Goal: Information Seeking & Learning: Check status

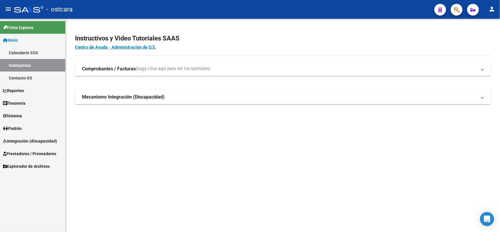
click at [40, 141] on span "Integración (discapacidad)" at bounding box center [30, 141] width 54 height 6
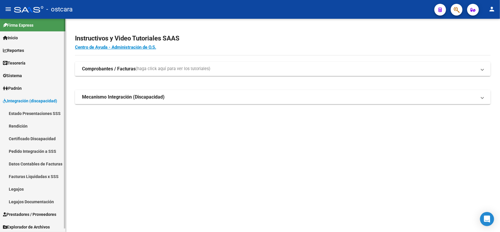
scroll to position [3, 0]
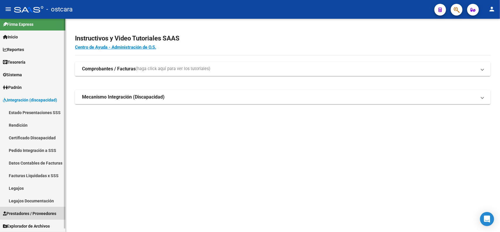
click at [40, 212] on span "Prestadores / Proveedores" at bounding box center [29, 213] width 53 height 6
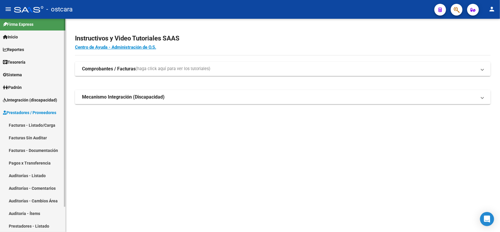
click at [41, 125] on link "Facturas - Listado/Carga" at bounding box center [32, 125] width 65 height 13
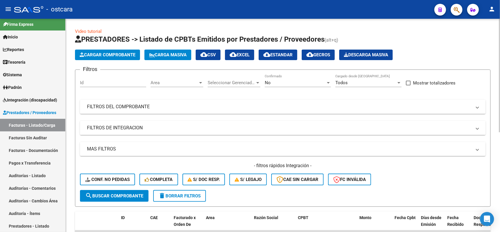
click at [141, 125] on mat-panel-title "FILTROS DE INTEGRACION" at bounding box center [279, 127] width 385 height 6
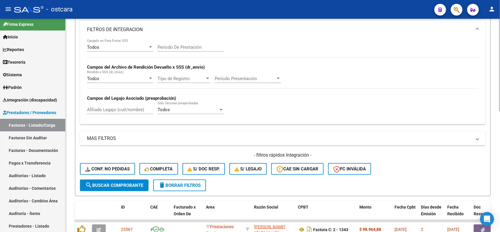
scroll to position [110, 0]
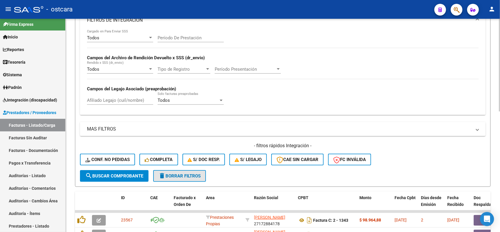
click at [192, 175] on span "delete Borrar Filtros" at bounding box center [179, 175] width 42 height 5
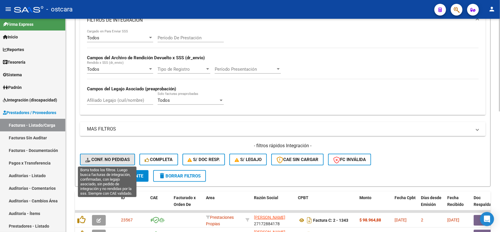
click at [125, 159] on span "Conf. no pedidas" at bounding box center [107, 159] width 45 height 5
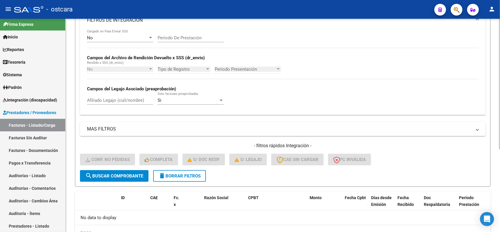
click at [177, 180] on button "delete Borrar Filtros" at bounding box center [179, 176] width 53 height 12
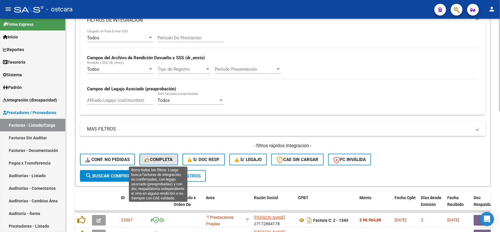
click at [165, 157] on span "Completa" at bounding box center [159, 159] width 28 height 5
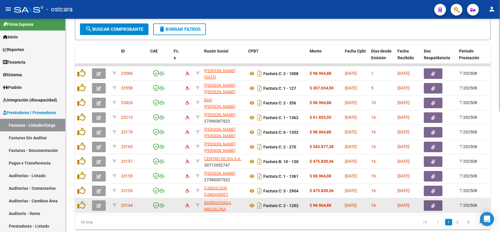
scroll to position [277, 0]
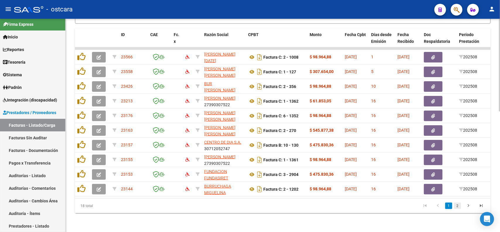
click at [454, 205] on link "2" at bounding box center [457, 205] width 7 height 6
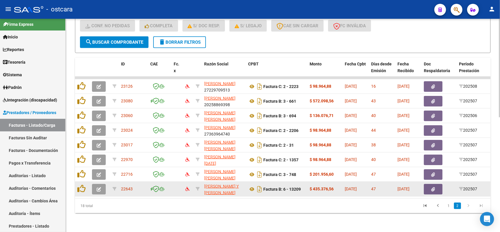
scroll to position [248, 0]
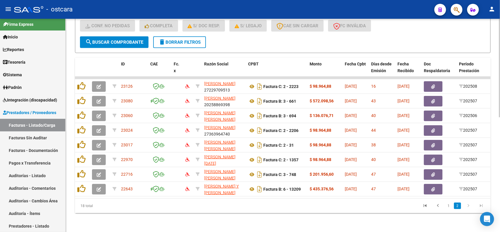
click at [199, 40] on span "delete Borrar Filtros" at bounding box center [179, 42] width 42 height 5
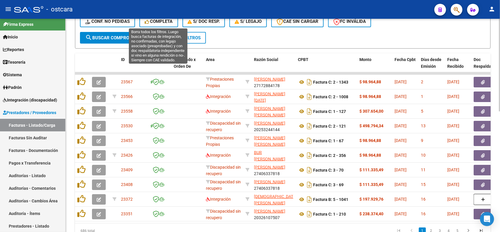
click at [161, 22] on span "Completa" at bounding box center [159, 21] width 28 height 5
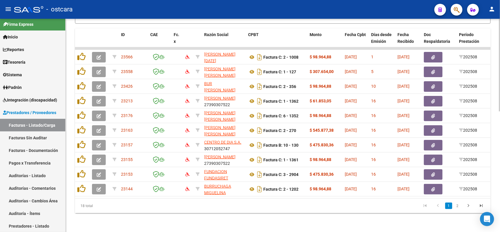
scroll to position [277, 0]
click at [460, 208] on link "2" at bounding box center [457, 205] width 7 height 6
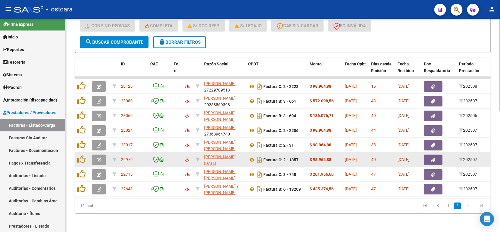
scroll to position [248, 0]
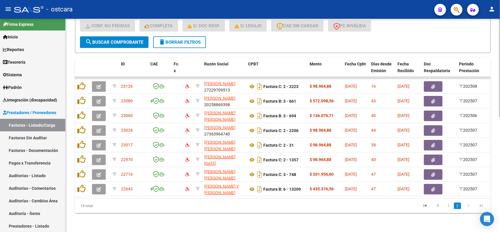
click at [182, 41] on button "delete Borrar Filtros" at bounding box center [179, 42] width 53 height 12
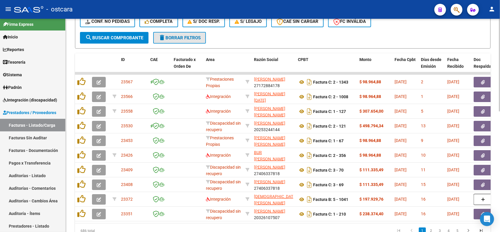
click at [187, 38] on span "delete Borrar Filtros" at bounding box center [179, 37] width 42 height 5
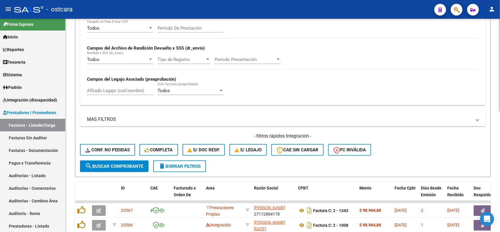
scroll to position [94, 0]
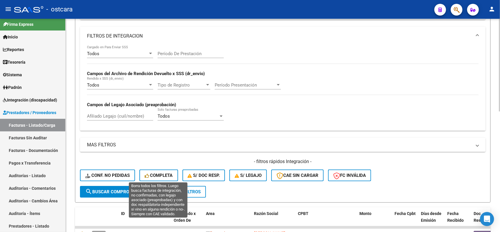
click at [163, 175] on span "Completa" at bounding box center [159, 175] width 28 height 5
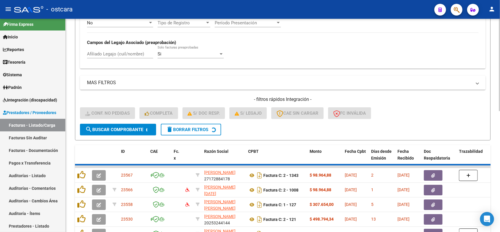
scroll to position [277, 0]
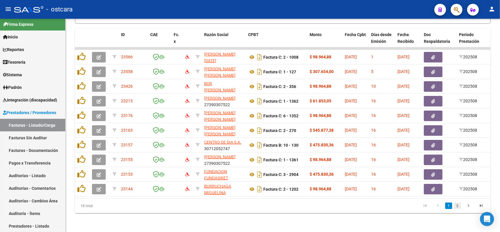
click at [456, 207] on link "2" at bounding box center [457, 205] width 7 height 6
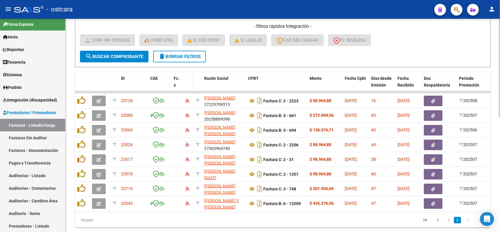
scroll to position [211, 0]
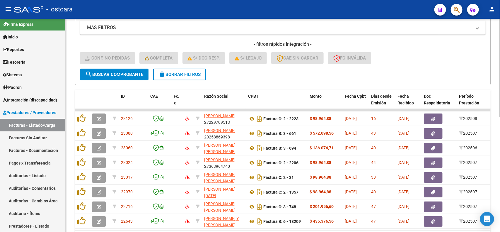
click at [186, 76] on button "delete Borrar Filtros" at bounding box center [179, 75] width 53 height 12
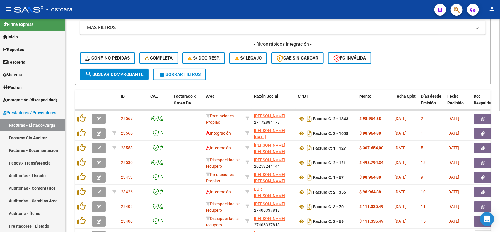
click at [203, 74] on button "delete Borrar Filtros" at bounding box center [179, 75] width 53 height 12
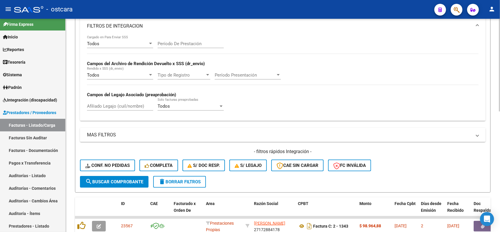
scroll to position [101, 0]
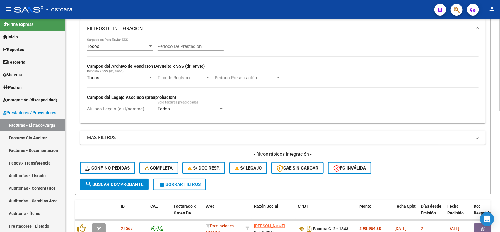
click at [122, 138] on mat-panel-title "MAS FILTROS" at bounding box center [279, 137] width 385 height 6
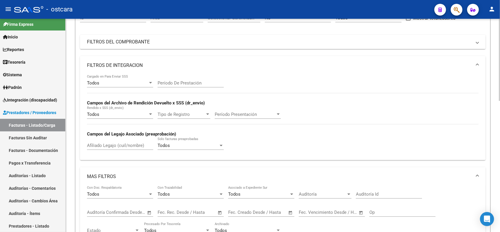
scroll to position [0, 0]
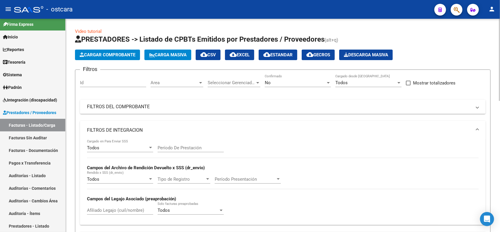
click at [133, 127] on mat-panel-title "FILTROS DE INTEGRACION" at bounding box center [279, 130] width 385 height 6
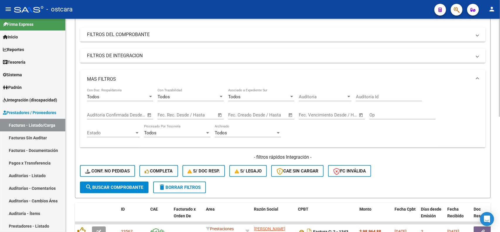
scroll to position [73, 0]
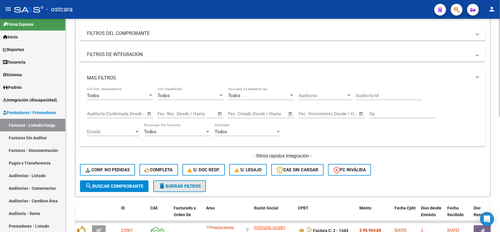
click at [188, 183] on span "delete Borrar Filtros" at bounding box center [179, 185] width 42 height 5
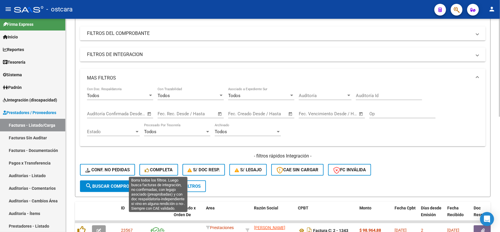
click at [167, 171] on span "Completa" at bounding box center [159, 169] width 28 height 5
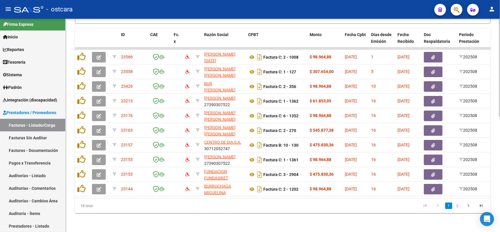
scroll to position [250, 0]
click at [458, 206] on link "2" at bounding box center [457, 205] width 7 height 6
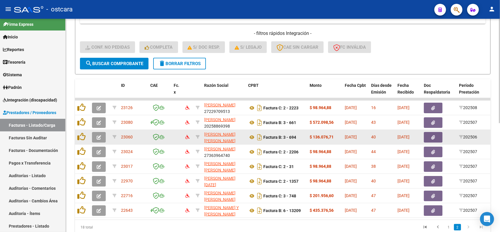
scroll to position [185, 0]
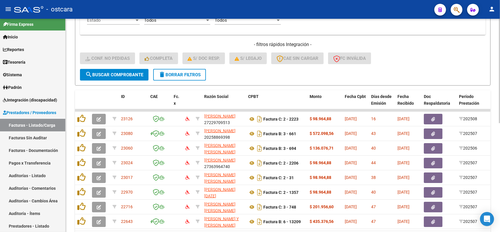
click at [195, 72] on span "delete Borrar Filtros" at bounding box center [179, 74] width 42 height 5
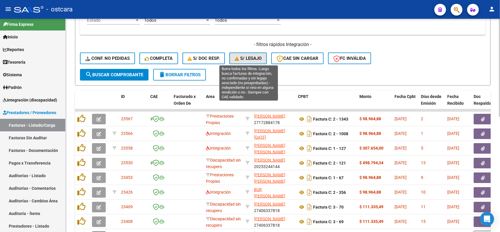
click at [256, 56] on span "S/ legajo" at bounding box center [248, 58] width 27 height 5
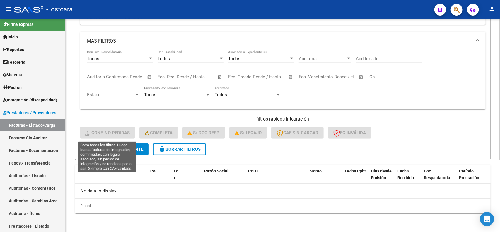
scroll to position [108, 0]
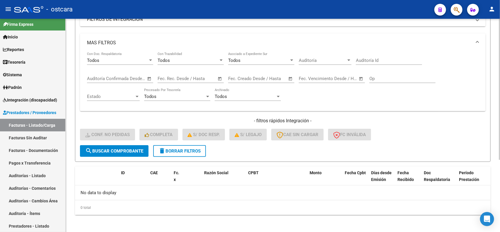
click at [194, 146] on button "delete Borrar Filtros" at bounding box center [179, 151] width 53 height 12
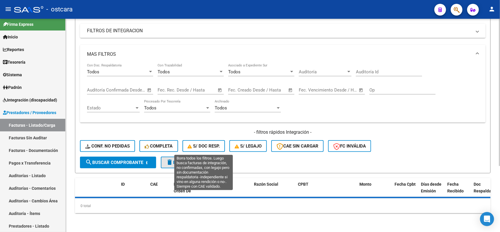
scroll to position [95, 0]
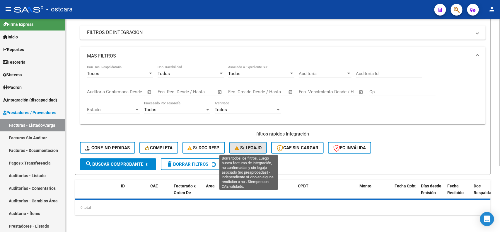
click at [248, 147] on span "S/ legajo" at bounding box center [248, 147] width 27 height 5
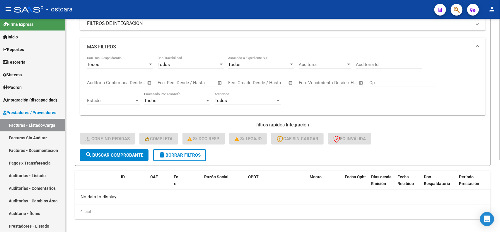
scroll to position [108, 0]
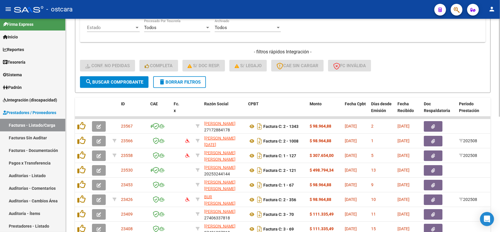
click at [190, 79] on span "delete Borrar Filtros" at bounding box center [179, 81] width 42 height 5
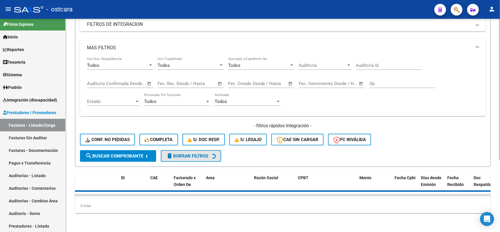
scroll to position [107, 0]
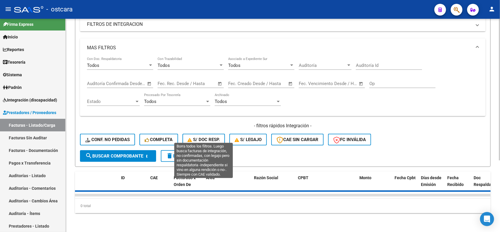
click at [219, 137] on span "S/ Doc Resp." at bounding box center [204, 139] width 32 height 5
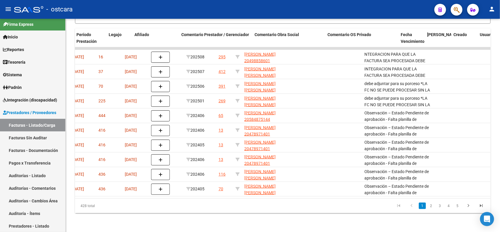
scroll to position [0, 400]
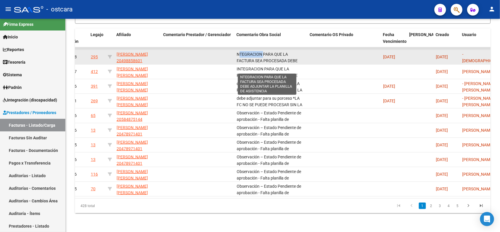
drag, startPoint x: 234, startPoint y: 49, endPoint x: 261, endPoint y: 50, distance: 27.0
click at [261, 50] on datatable-body-cell "NTEGRACION PARA QUE LA FACTURA SEA PROCESADA DEBE ADJUNTAR LA PLANILLA DE ASIST…" at bounding box center [270, 57] width 73 height 14
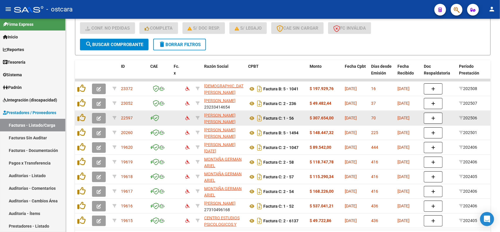
scroll to position [214, 0]
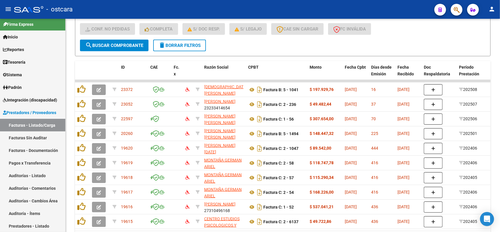
click at [195, 45] on span "delete Borrar Filtros" at bounding box center [179, 45] width 42 height 5
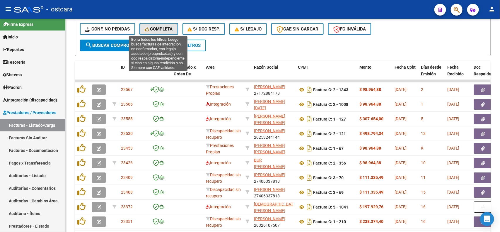
click at [165, 25] on button "Completa" at bounding box center [158, 29] width 39 height 12
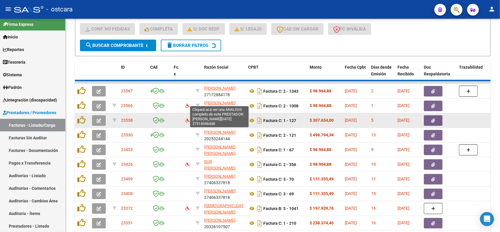
scroll to position [1, 0]
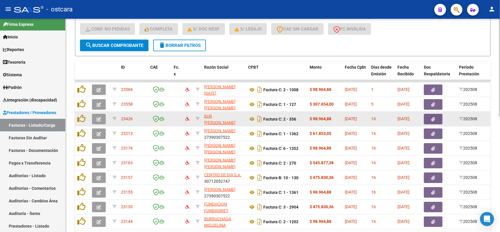
click at [186, 46] on button "delete Borrar Filtros" at bounding box center [179, 46] width 53 height 12
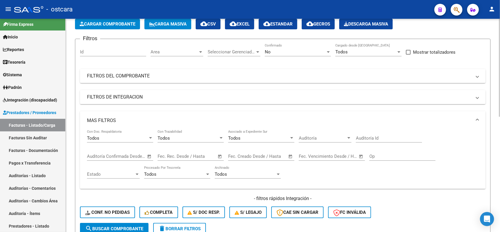
scroll to position [0, 0]
